Goal: Find specific page/section: Find specific page/section

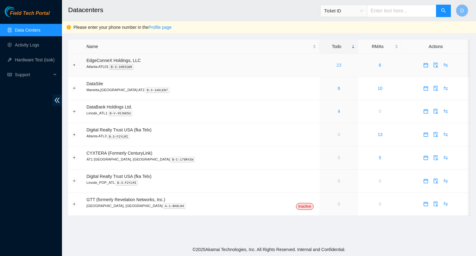
click at [337, 65] on link "23" at bounding box center [339, 65] width 5 height 5
click at [338, 89] on link "4" at bounding box center [339, 88] width 2 height 5
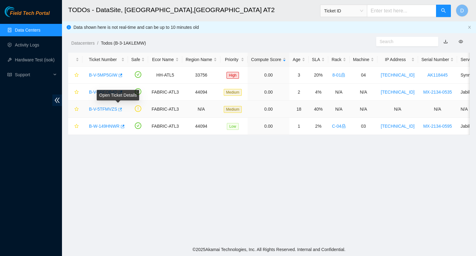
click at [118, 109] on icon "button" at bounding box center [119, 109] width 4 height 4
click at [27, 30] on link "Data Centers" at bounding box center [27, 30] width 25 height 5
